Goal: Information Seeking & Learning: Learn about a topic

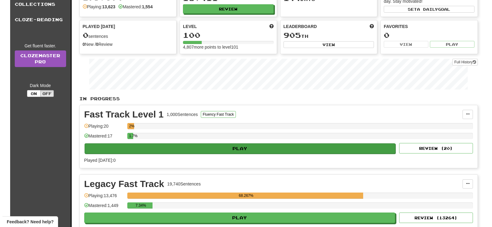
scroll to position [148, 0]
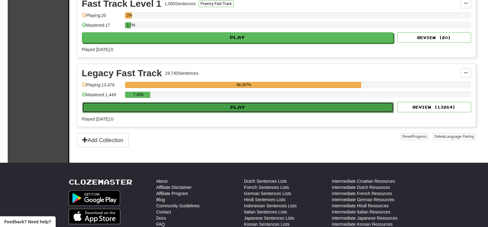
click at [293, 104] on button "Play" at bounding box center [237, 107] width 311 height 10
select select "**"
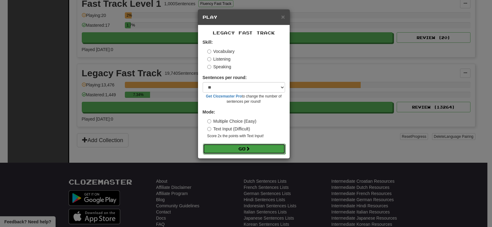
click at [273, 146] on button "Go" at bounding box center [244, 149] width 82 height 10
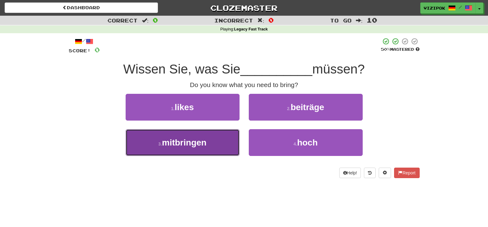
click at [221, 143] on button "3 . mitbringen" at bounding box center [183, 142] width 114 height 27
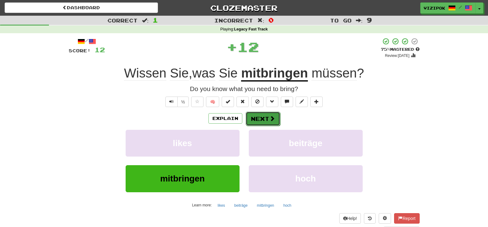
click at [254, 117] on button "Next" at bounding box center [263, 119] width 34 height 14
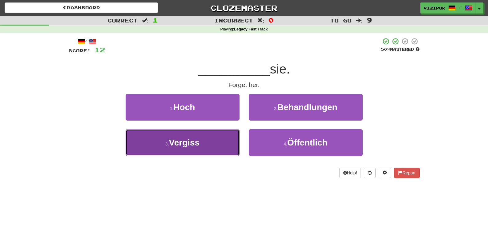
click at [237, 132] on button "3 . Vergiss" at bounding box center [183, 142] width 114 height 27
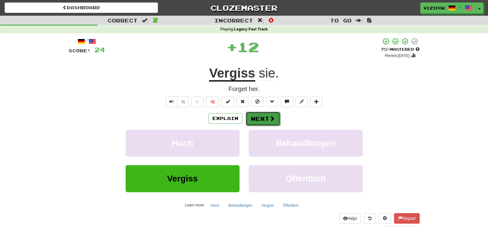
click at [252, 119] on button "Next" at bounding box center [263, 119] width 34 height 14
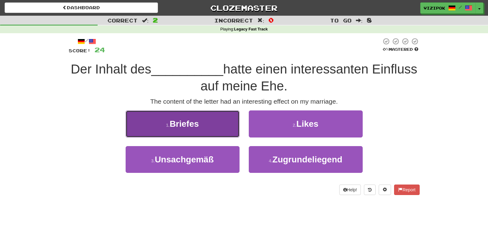
click at [219, 118] on button "1 . Briefes" at bounding box center [183, 123] width 114 height 27
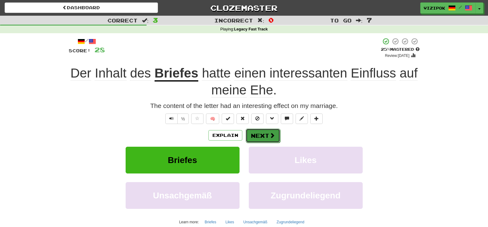
click at [251, 129] on button "Next" at bounding box center [263, 136] width 34 height 14
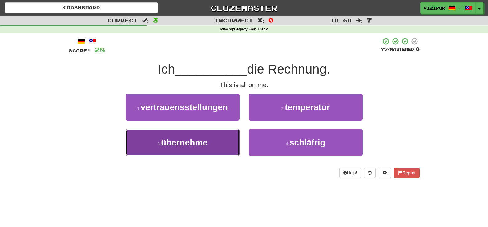
click at [220, 138] on button "3 . übernehme" at bounding box center [183, 142] width 114 height 27
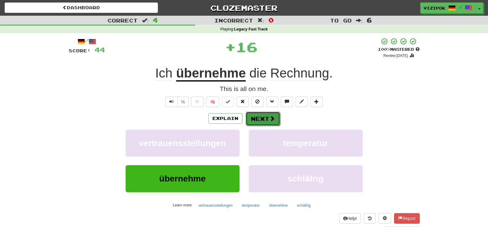
click at [254, 122] on button "Next" at bounding box center [263, 119] width 34 height 14
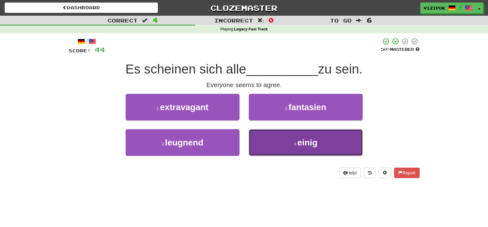
click at [267, 139] on button "4 . einig" at bounding box center [306, 142] width 114 height 27
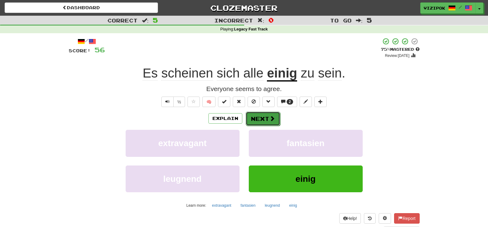
click at [253, 114] on button "Next" at bounding box center [263, 119] width 34 height 14
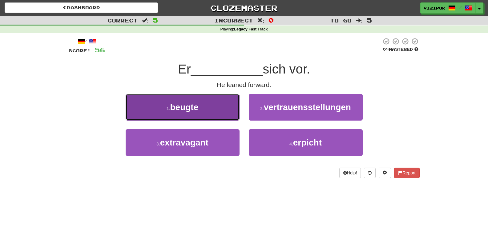
click at [218, 110] on button "1 . beugte" at bounding box center [183, 107] width 114 height 27
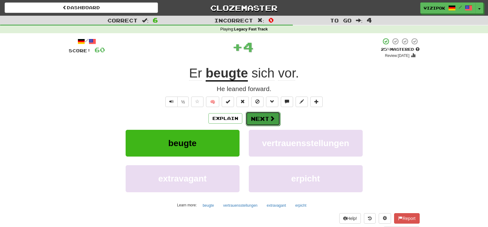
click at [260, 118] on button "Next" at bounding box center [263, 119] width 34 height 14
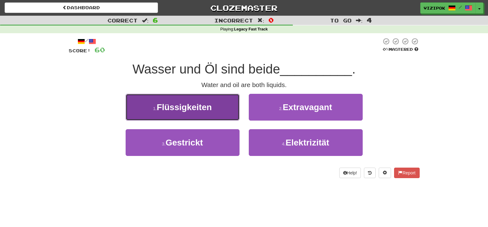
click at [231, 112] on button "1 . Flüssigkeiten" at bounding box center [183, 107] width 114 height 27
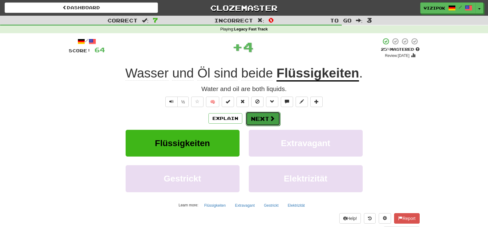
click at [272, 116] on span at bounding box center [272, 119] width 6 height 6
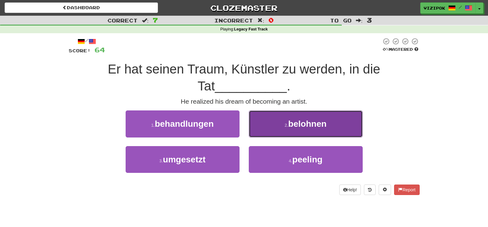
click at [269, 121] on button "2 . belohnen" at bounding box center [306, 123] width 114 height 27
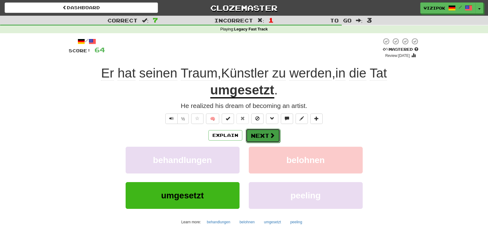
click at [262, 138] on button "Next" at bounding box center [263, 136] width 34 height 14
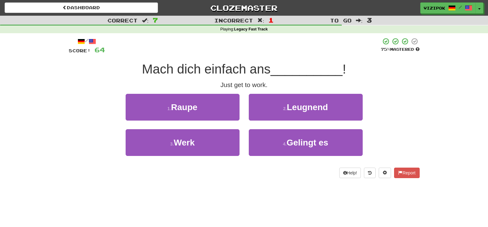
click at [242, 138] on div "3 . Werk" at bounding box center [182, 146] width 123 height 35
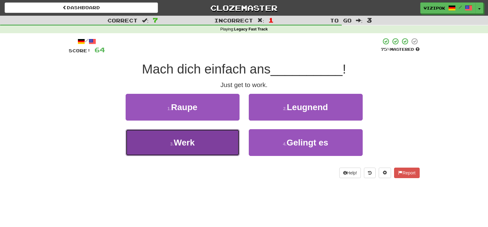
click at [237, 141] on button "3 . Werk" at bounding box center [183, 142] width 114 height 27
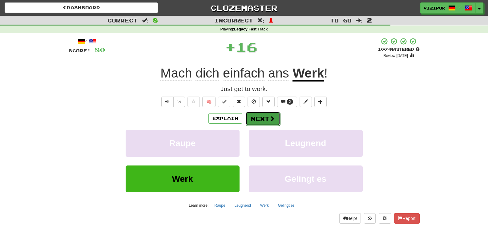
click at [256, 122] on button "Next" at bounding box center [263, 119] width 34 height 14
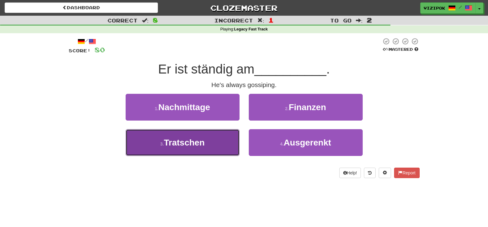
click at [229, 144] on button "3 . Tratschen" at bounding box center [183, 142] width 114 height 27
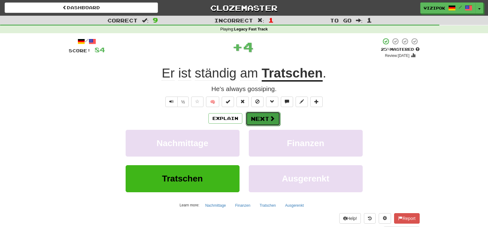
click at [275, 120] on button "Next" at bounding box center [263, 119] width 34 height 14
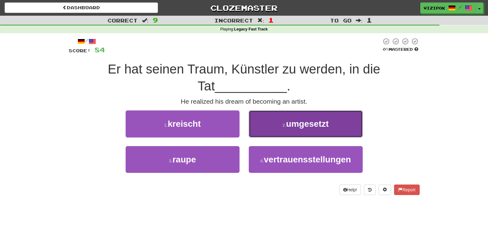
click at [265, 123] on button "2 . umgesetzt" at bounding box center [306, 123] width 114 height 27
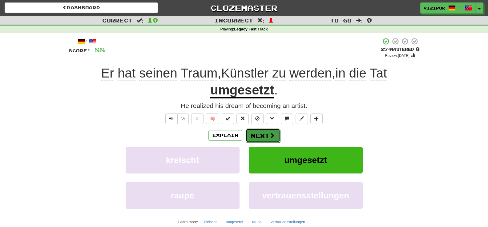
click at [267, 134] on button "Next" at bounding box center [263, 136] width 34 height 14
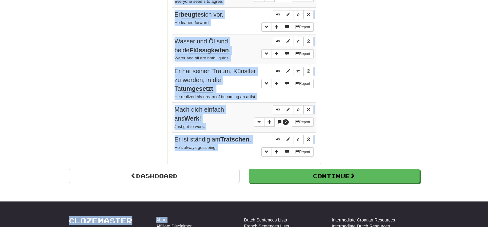
scroll to position [526, 0]
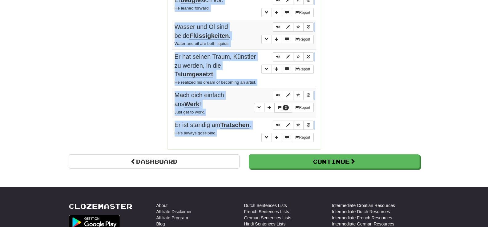
drag, startPoint x: 176, startPoint y: 42, endPoint x: 222, endPoint y: 133, distance: 102.1
copy tbody "Wissen Sie, was Sie mitbringen müssen? Do you know what you need to bring? Repo…"
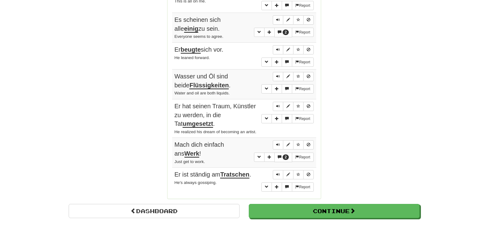
scroll to position [489, 0]
